Goal: Find specific page/section: Find specific page/section

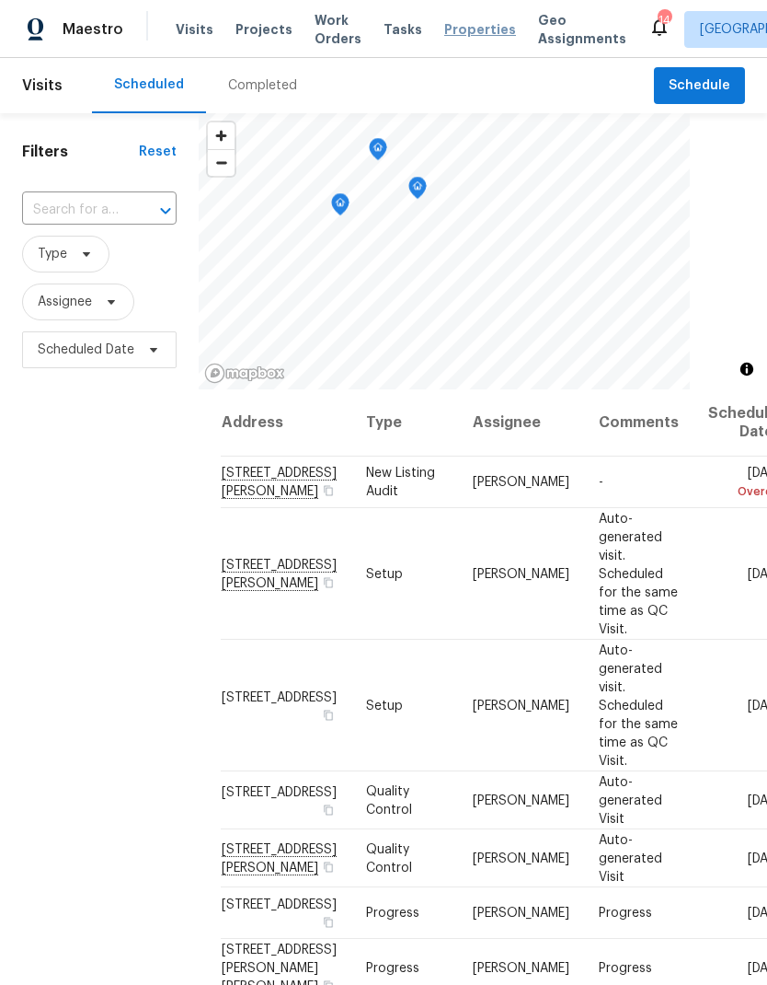
click at [459, 36] on span "Properties" at bounding box center [480, 29] width 72 height 18
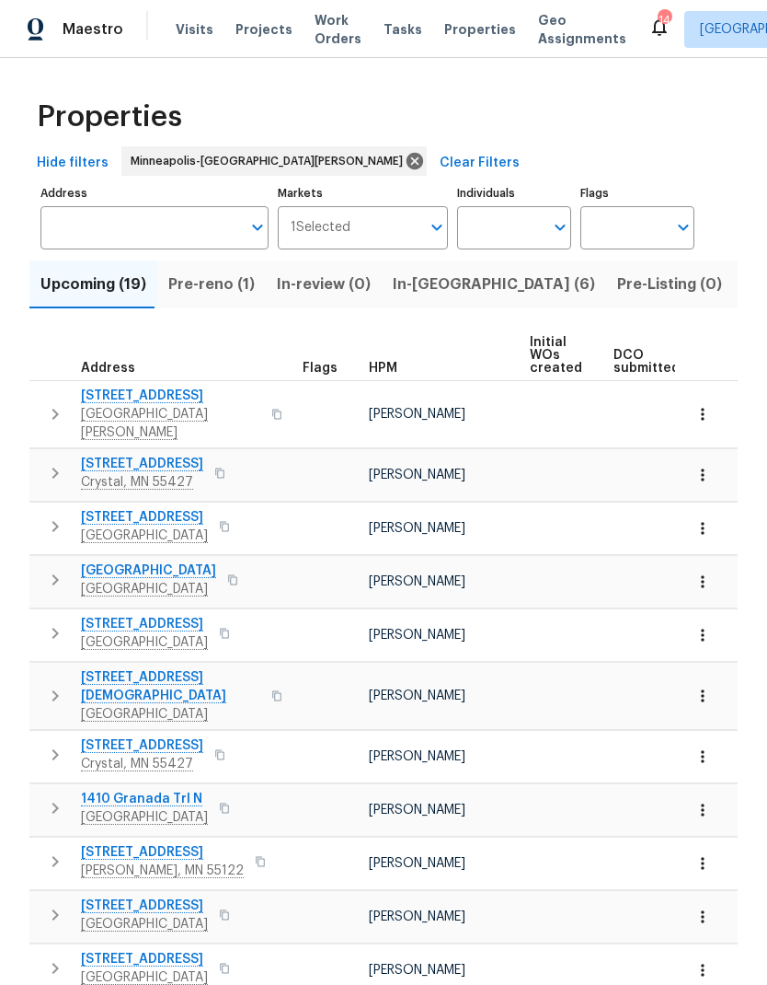
click at [277, 48] on div "Maestro Visits Projects Work Orders Tasks Properties Geo Assignments 14 [GEOGRA…" at bounding box center [383, 29] width 767 height 58
click at [254, 37] on span "Projects" at bounding box center [264, 29] width 57 height 18
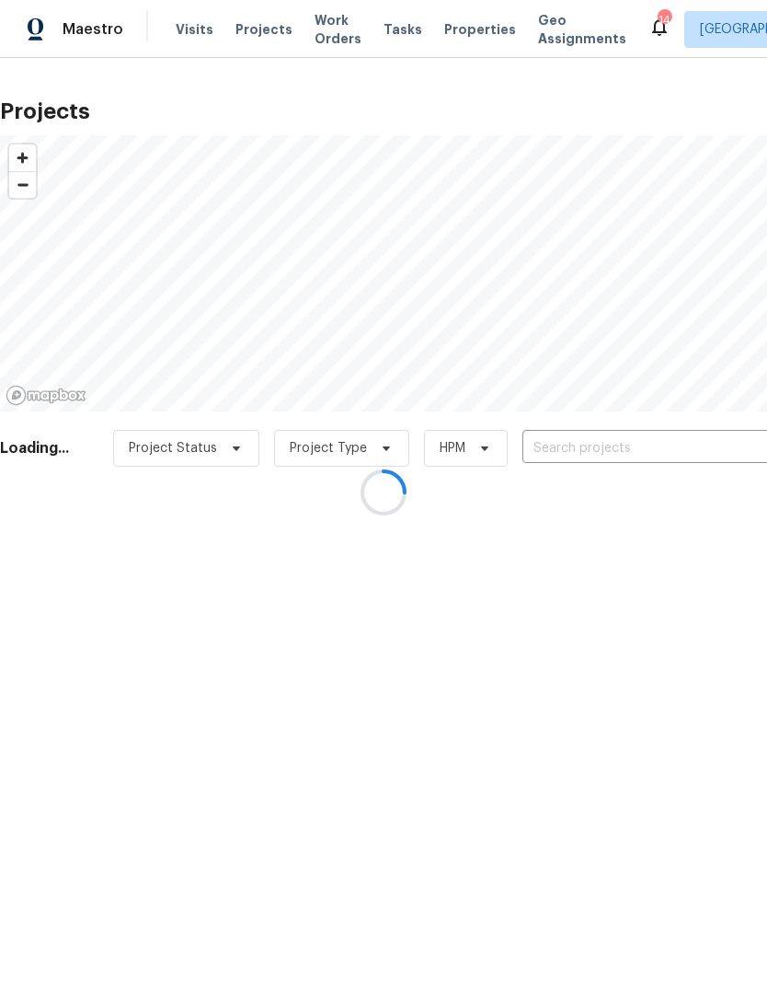
click at [663, 457] on div at bounding box center [383, 492] width 767 height 985
click at [655, 451] on div at bounding box center [383, 492] width 767 height 985
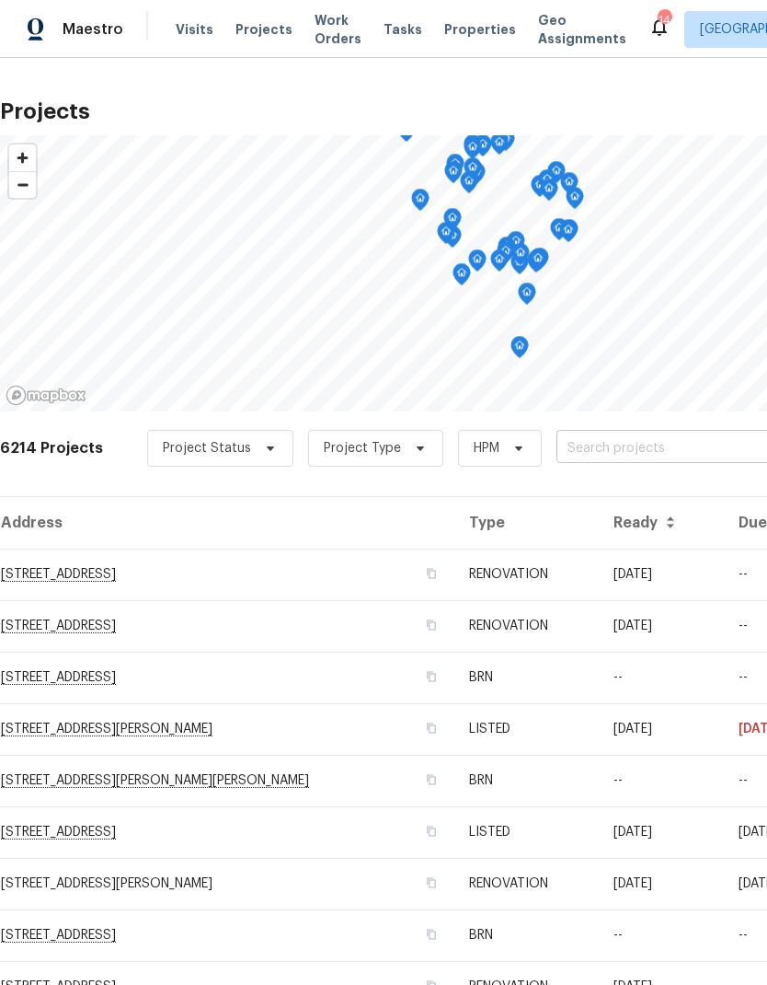
click at [665, 450] on input "text" at bounding box center [662, 448] width 211 height 29
type input "2016 tet"
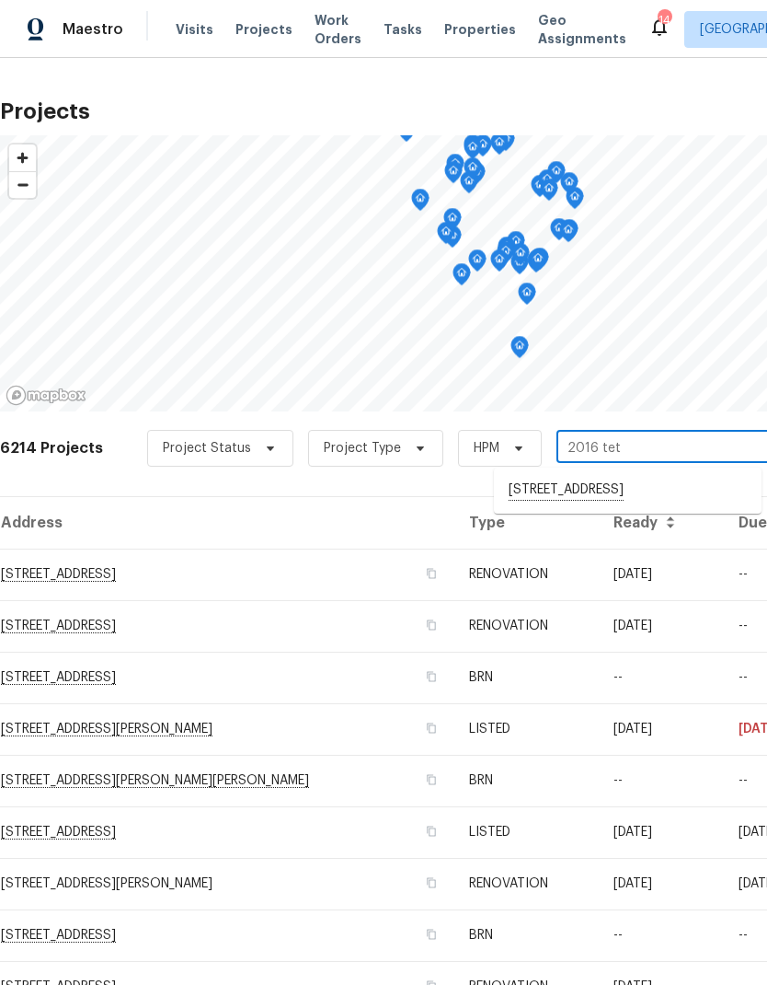
click at [626, 490] on li "[STREET_ADDRESS]" at bounding box center [628, 490] width 268 height 31
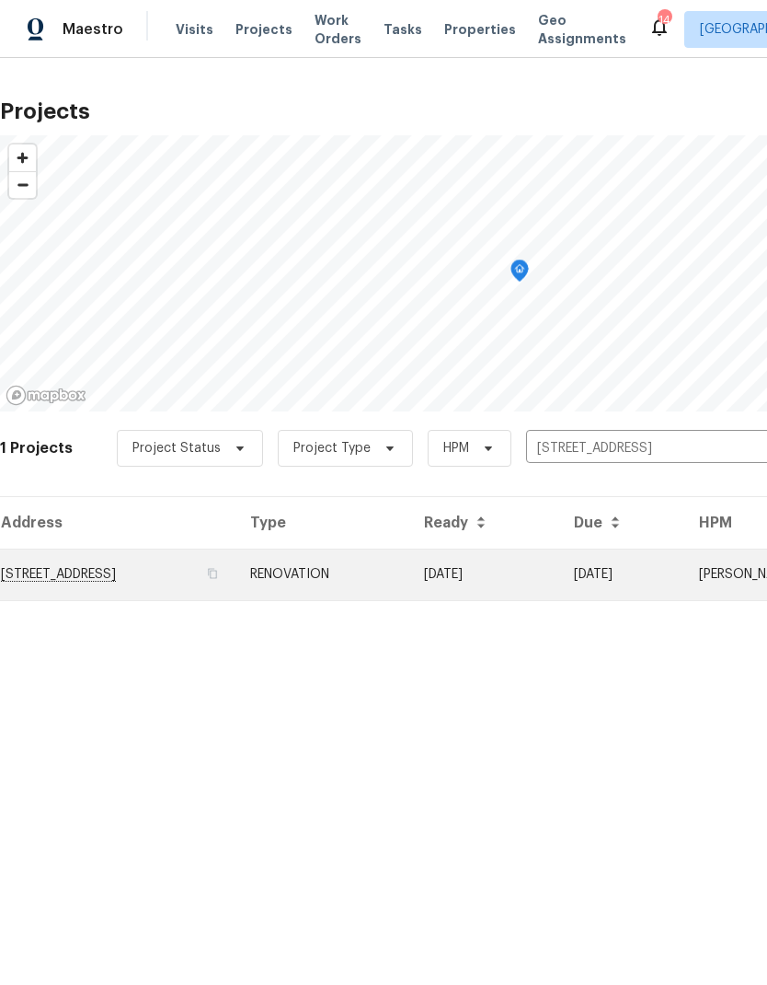
click at [169, 576] on td "[STREET_ADDRESS]" at bounding box center [118, 574] width 236 height 52
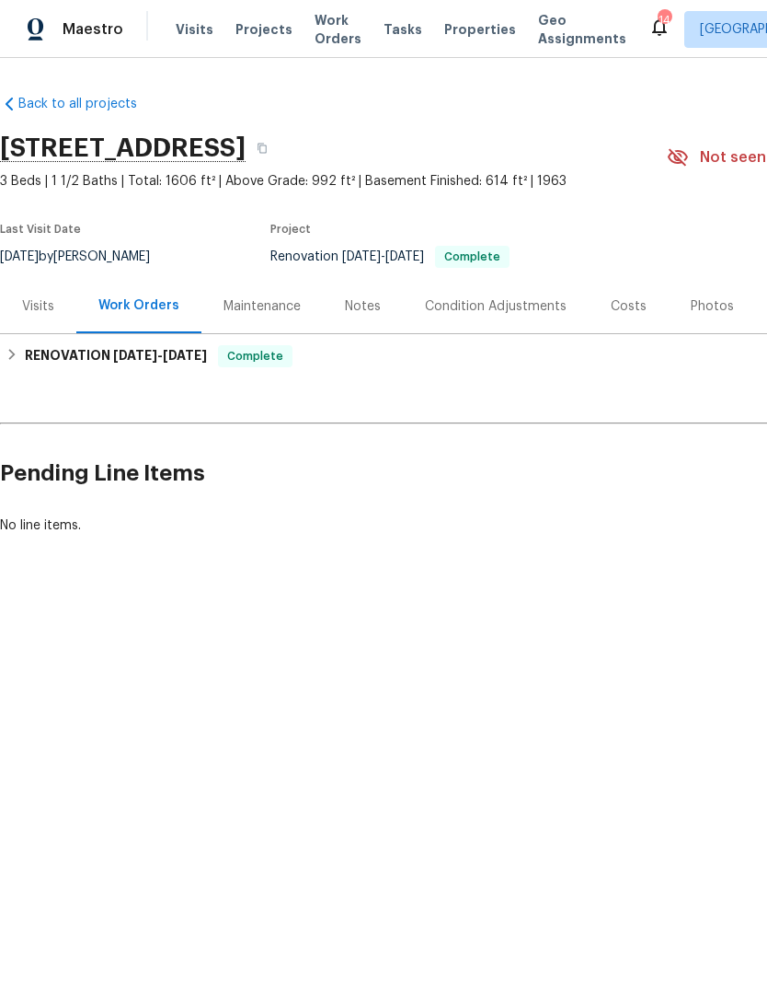
click at [707, 297] on div "Photos" at bounding box center [712, 306] width 43 height 18
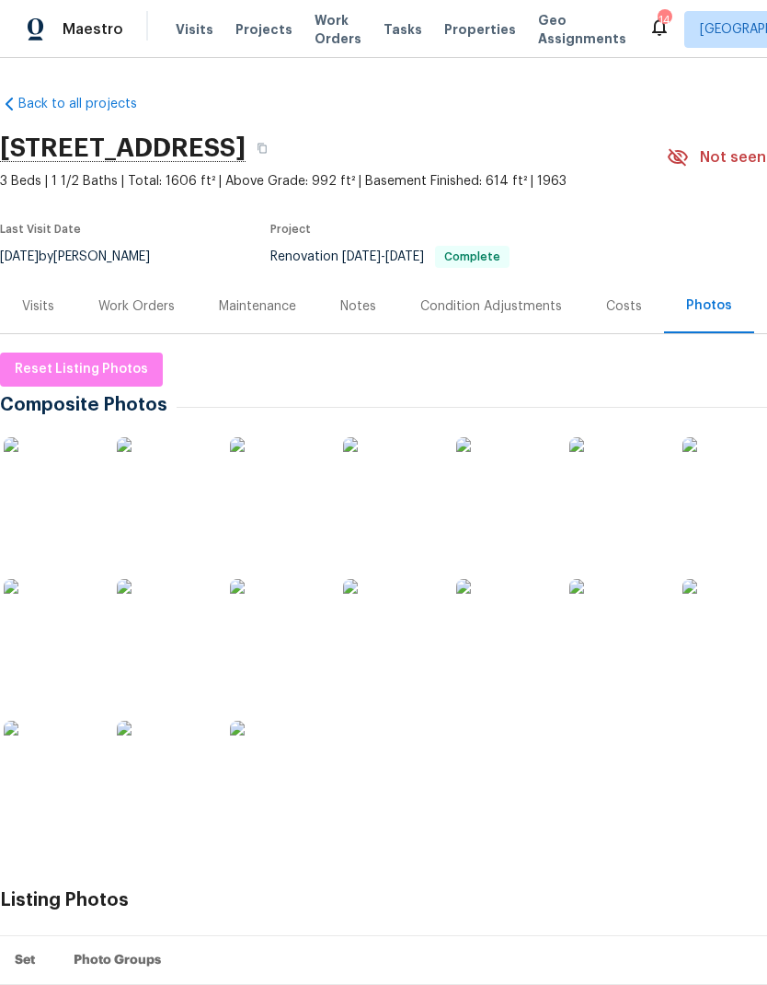
click at [73, 790] on img at bounding box center [50, 766] width 92 height 92
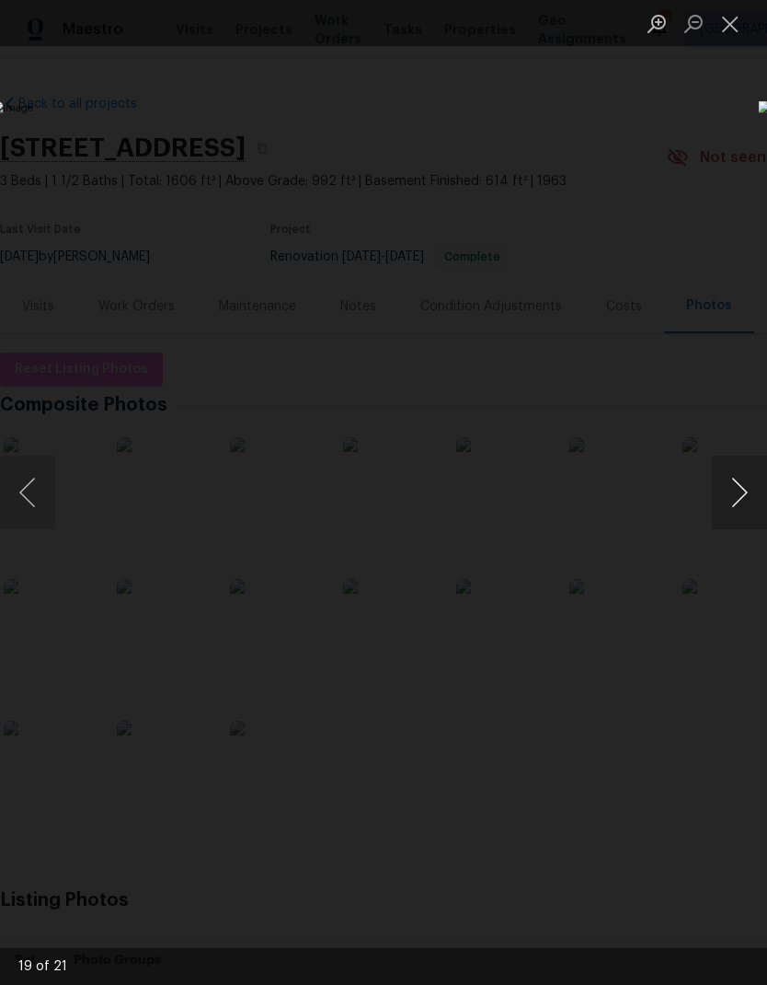
click at [738, 497] on button "Next image" at bounding box center [739, 492] width 55 height 74
click at [743, 499] on button "Next image" at bounding box center [739, 492] width 55 height 74
click at [743, 491] on button "Next image" at bounding box center [739, 492] width 55 height 74
click at [745, 496] on button "Next image" at bounding box center [739, 492] width 55 height 74
click at [743, 493] on button "Next image" at bounding box center [739, 492] width 55 height 74
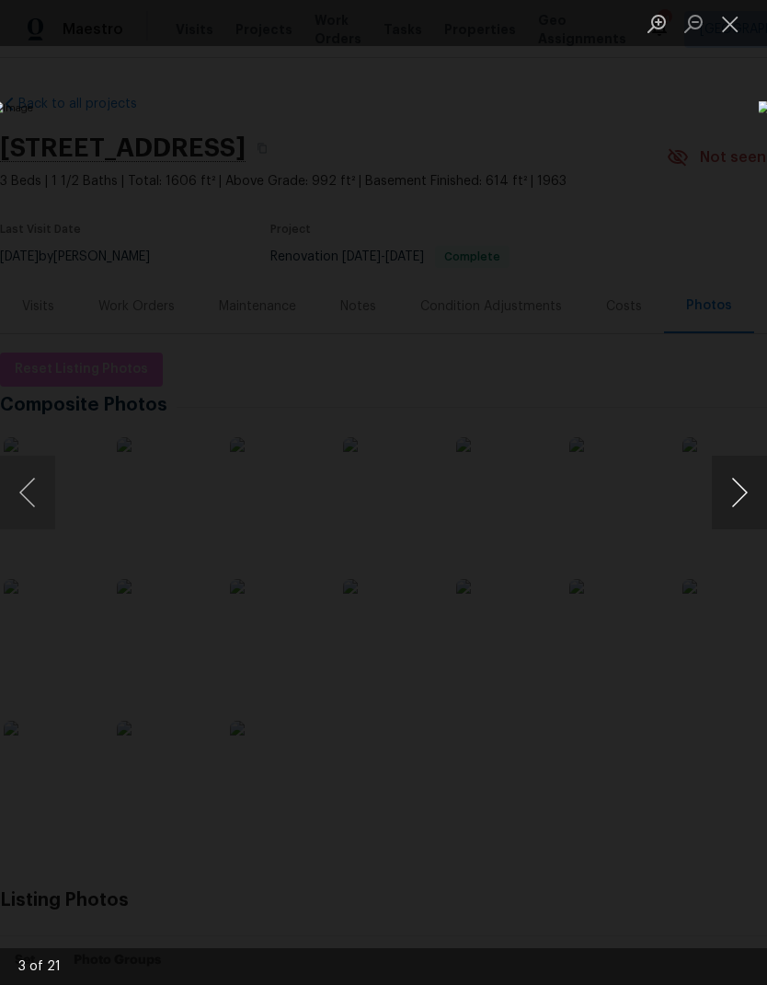
click at [743, 490] on button "Next image" at bounding box center [739, 492] width 55 height 74
click at [742, 494] on button "Next image" at bounding box center [739, 492] width 55 height 74
click at [743, 497] on button "Next image" at bounding box center [739, 492] width 55 height 74
click at [743, 500] on button "Next image" at bounding box center [739, 492] width 55 height 74
click at [745, 502] on button "Next image" at bounding box center [739, 492] width 55 height 74
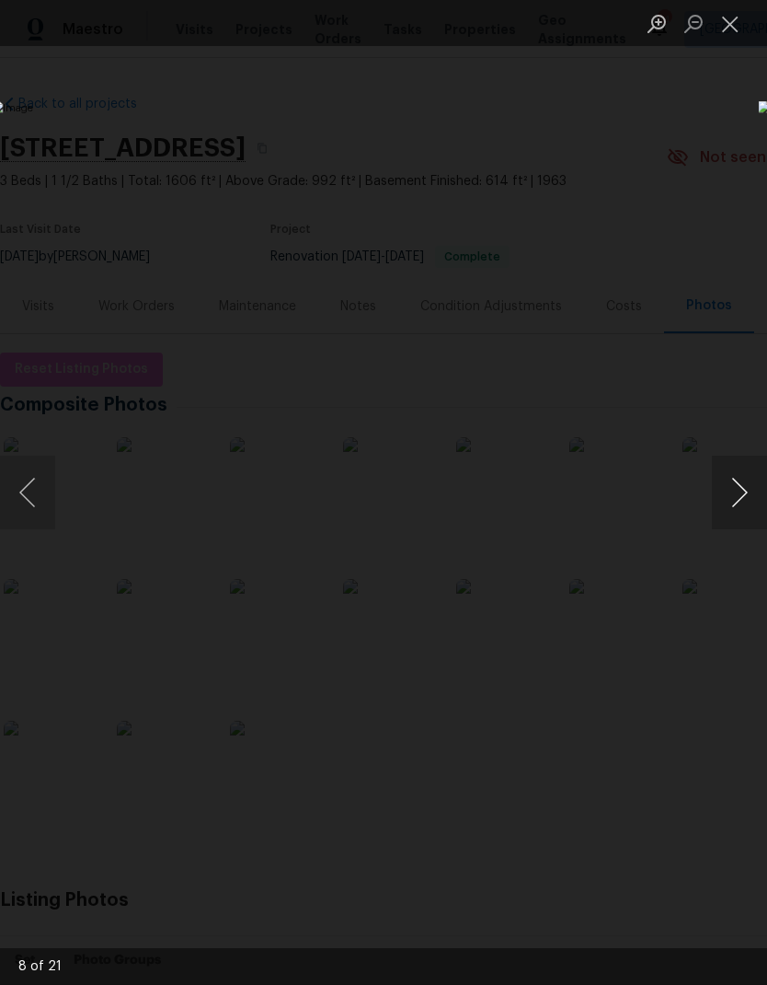
click at [746, 503] on button "Next image" at bounding box center [739, 492] width 55 height 74
click at [746, 502] on button "Next image" at bounding box center [739, 492] width 55 height 74
click at [737, 34] on button "Close lightbox" at bounding box center [730, 23] width 37 height 32
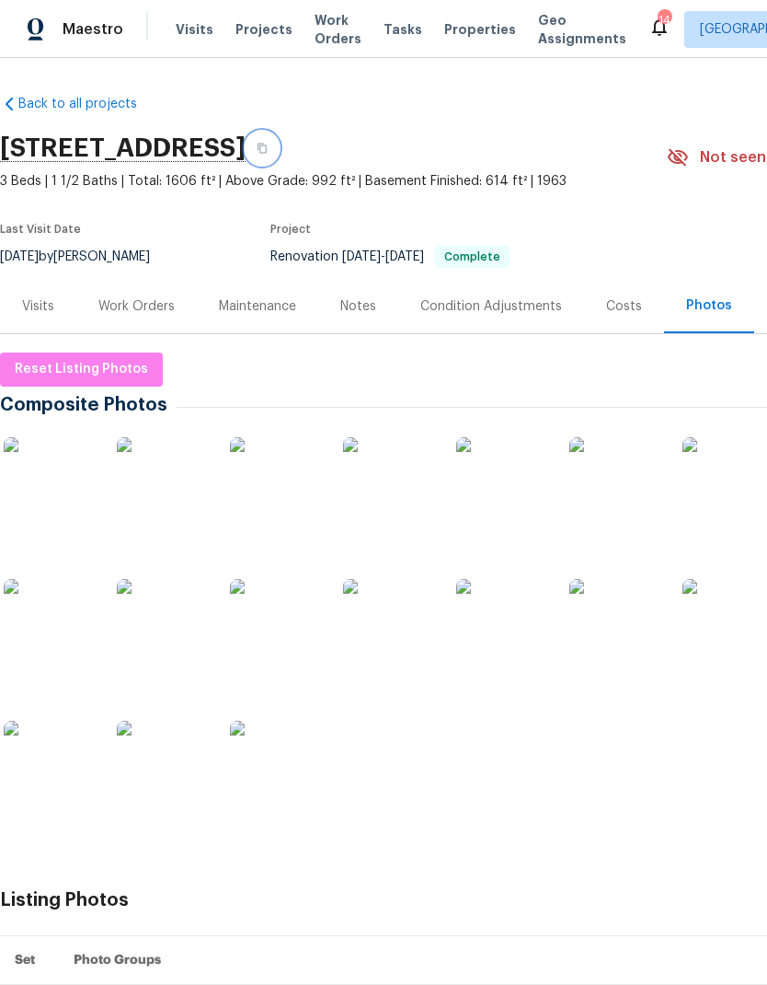
click at [268, 149] on icon "button" at bounding box center [262, 148] width 11 height 11
